Goal: Contribute content: Add original content to the website for others to see

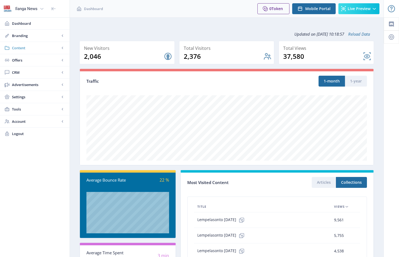
click at [21, 47] on span "Content" at bounding box center [36, 47] width 48 height 5
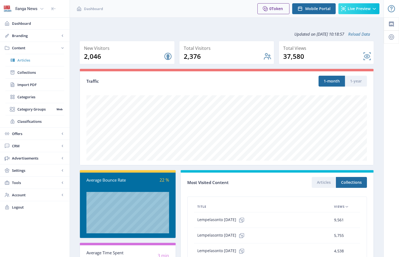
click at [25, 60] on span "Articles" at bounding box center [40, 59] width 47 height 5
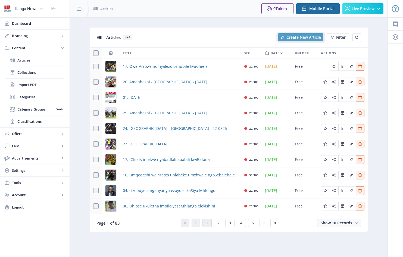
click at [299, 36] on span "Create New Article" at bounding box center [303, 37] width 35 height 4
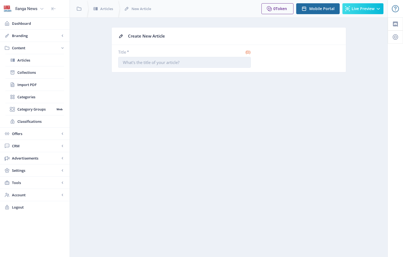
click at [123, 61] on input "Title *" at bounding box center [184, 62] width 133 height 11
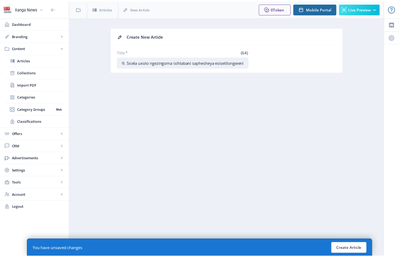
scroll to position [0, 3]
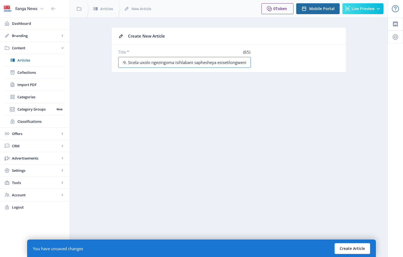
type input "09. Sicela uxolo ngezingoma isihlabani saphesheya esisetilongweni"
click at [353, 248] on button "Create Article" at bounding box center [352, 248] width 36 height 11
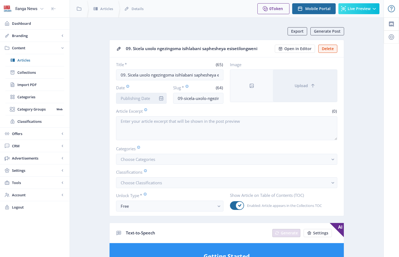
click at [154, 97] on input "Date" at bounding box center [141, 98] width 51 height 11
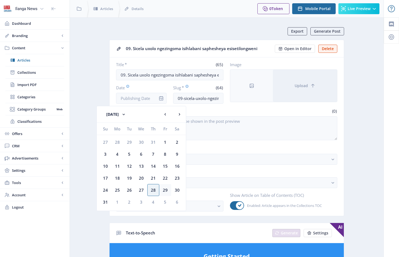
click at [167, 190] on div "29" at bounding box center [165, 190] width 12 height 12
type input "[DATE]"
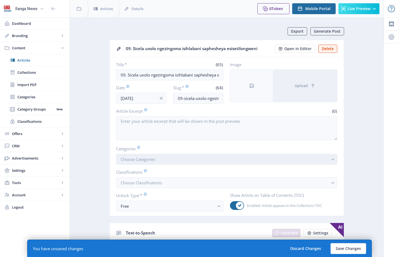
click at [164, 163] on button "Choose Categories" at bounding box center [226, 159] width 221 height 11
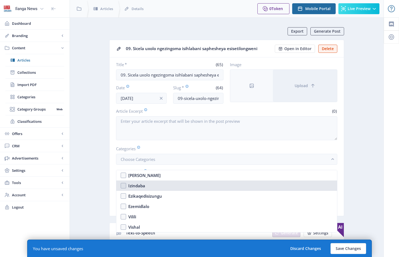
click at [122, 185] on nb-option "Izindaba" at bounding box center [226, 185] width 221 height 10
checkbox input "true"
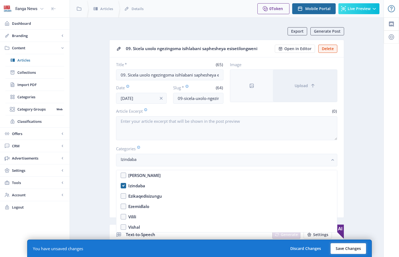
click at [345, 247] on button "Save Changes" at bounding box center [348, 248] width 36 height 11
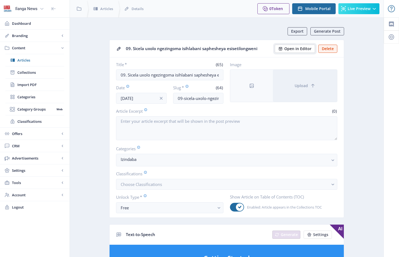
click at [296, 48] on span "Open in Editor" at bounding box center [297, 48] width 27 height 4
